Goal: Information Seeking & Learning: Learn about a topic

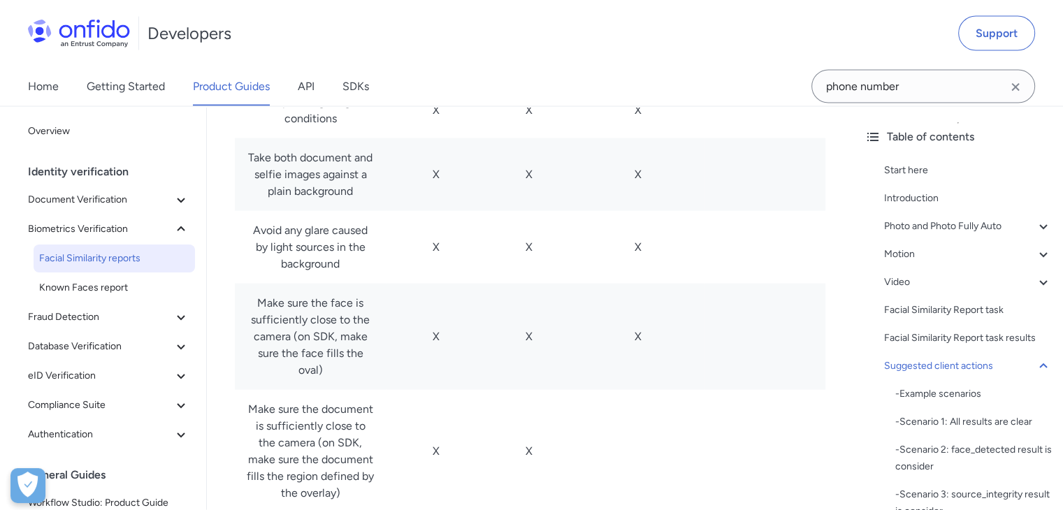
scroll to position [8040, 0]
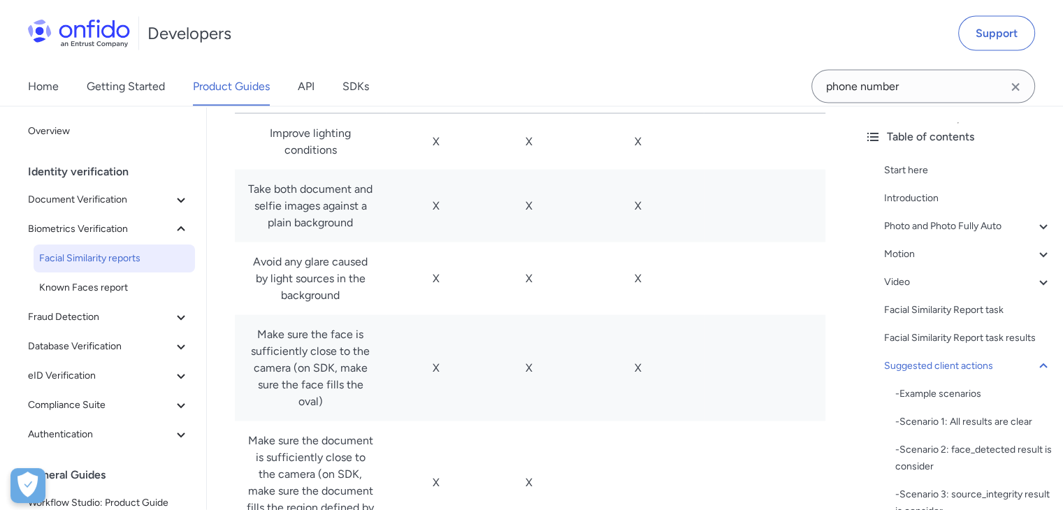
click at [1012, 89] on icon "Clear search field button" at bounding box center [1016, 87] width 8 height 8
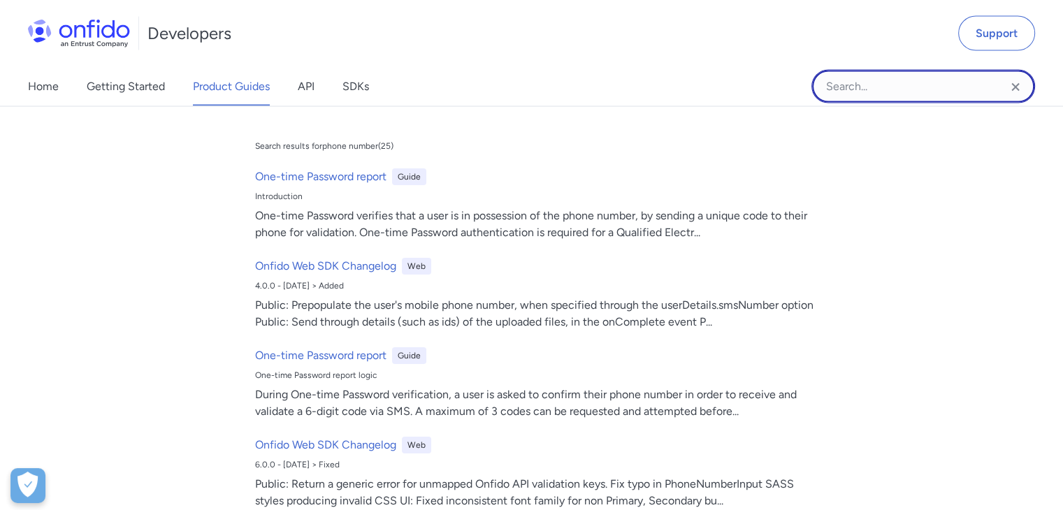
click at [949, 89] on input "Onfido search input field" at bounding box center [924, 87] width 224 height 34
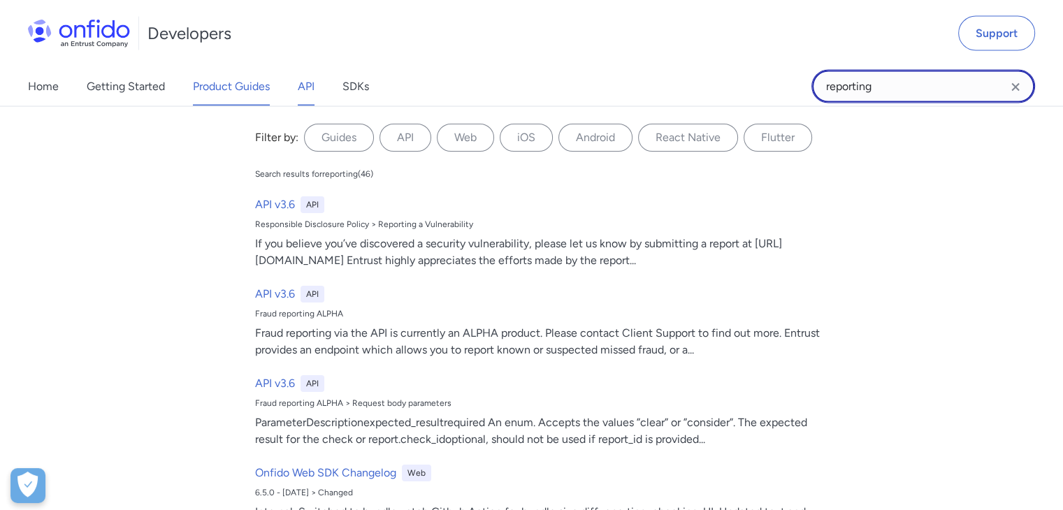
type input "reporting"
click at [301, 89] on link "API" at bounding box center [306, 86] width 17 height 39
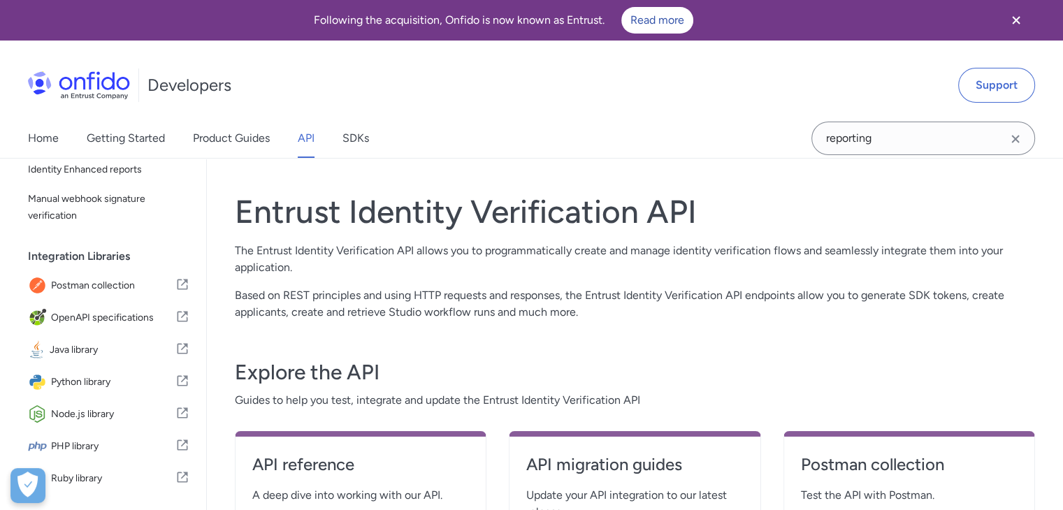
scroll to position [280, 0]
click at [220, 138] on link "Product Guides" at bounding box center [231, 138] width 77 height 39
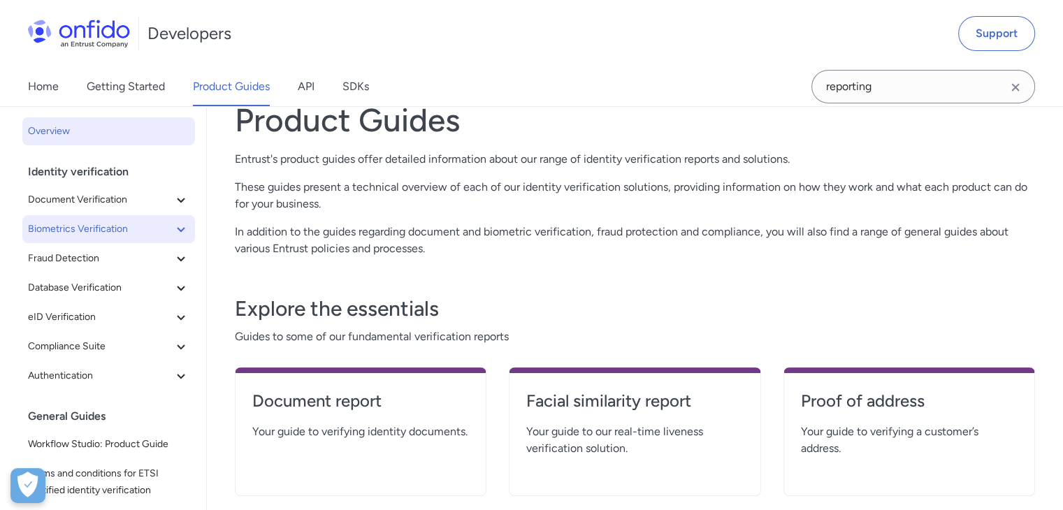
scroll to position [70, 0]
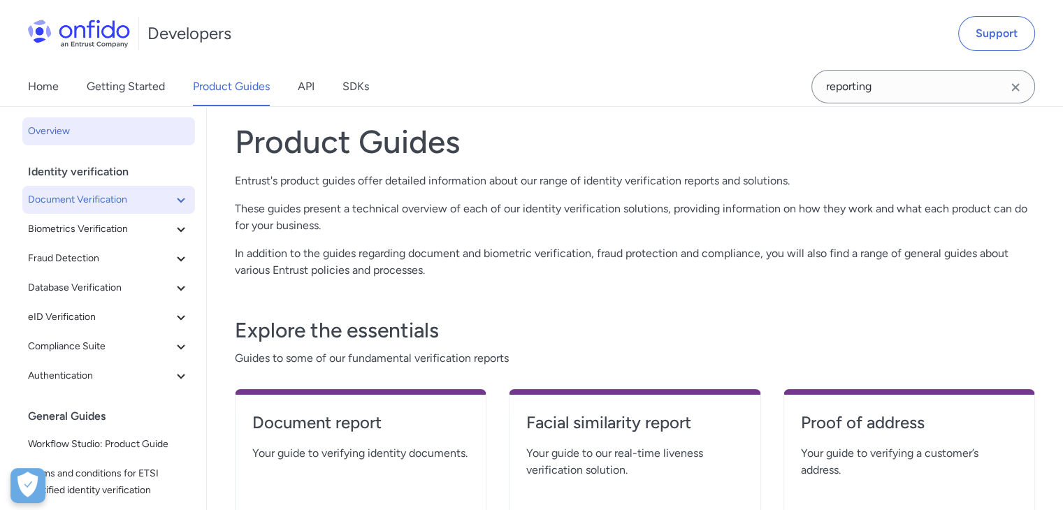
click at [144, 192] on span "Document Verification" at bounding box center [100, 200] width 145 height 17
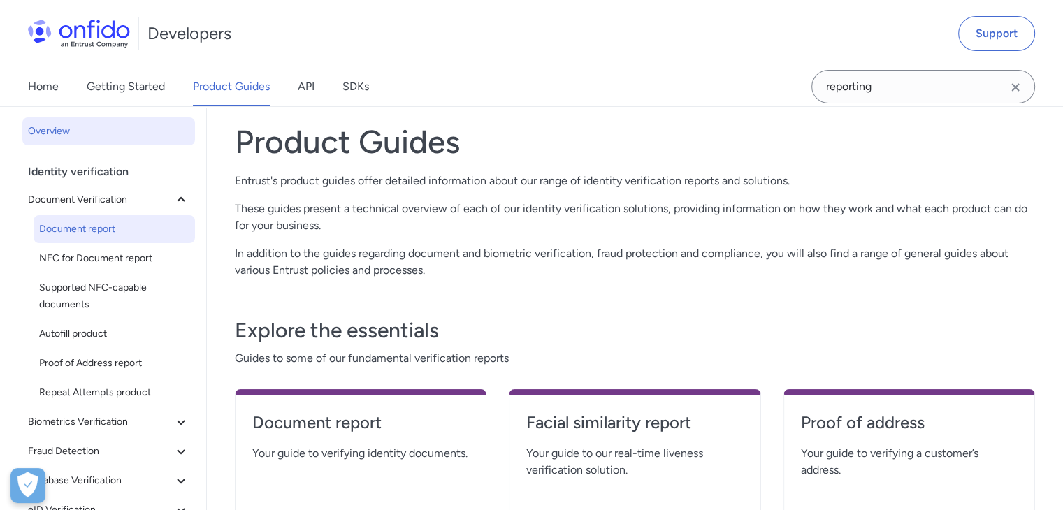
click at [110, 228] on span "Document report" at bounding box center [114, 229] width 150 height 17
